Goal: Task Accomplishment & Management: Use online tool/utility

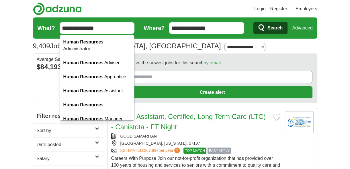
type input "**********"
click at [253, 22] on button "Search" at bounding box center [270, 28] width 34 height 12
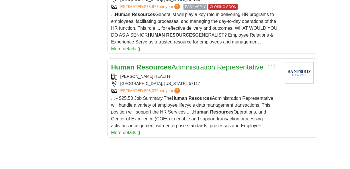
scroll to position [782, 0]
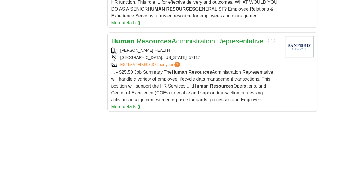
click at [166, 45] on strong "Resources" at bounding box center [153, 41] width 35 height 8
click at [153, 45] on strong "Resources" at bounding box center [153, 41] width 35 height 8
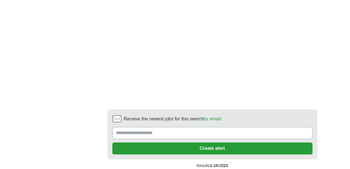
scroll to position [1048, 0]
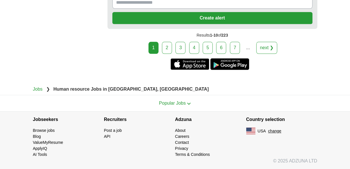
click at [166, 50] on link "2" at bounding box center [167, 48] width 10 height 12
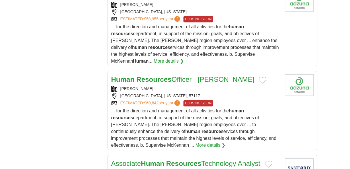
scroll to position [678, 0]
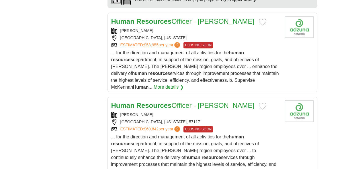
click at [157, 17] on strong "Resources" at bounding box center [153, 21] width 35 height 8
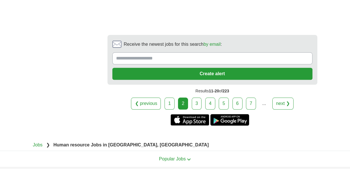
scroll to position [1043, 0]
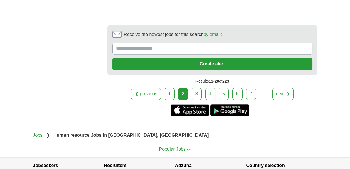
click at [196, 92] on link "3" at bounding box center [197, 94] width 10 height 12
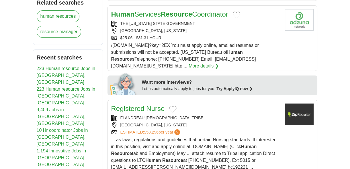
click at [144, 10] on link "Human Services Resource Coordinator" at bounding box center [169, 14] width 117 height 8
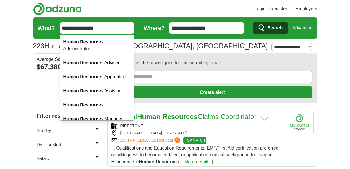
drag, startPoint x: 112, startPoint y: 28, endPoint x: 8, endPoint y: 24, distance: 103.9
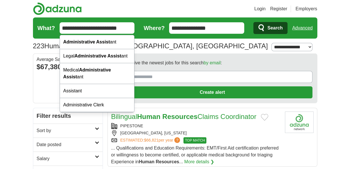
type input "**********"
click at [253, 22] on button "Search" at bounding box center [270, 28] width 34 height 12
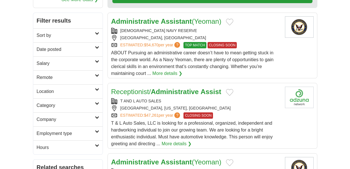
scroll to position [130, 0]
